Goal: Task Accomplishment & Management: Complete application form

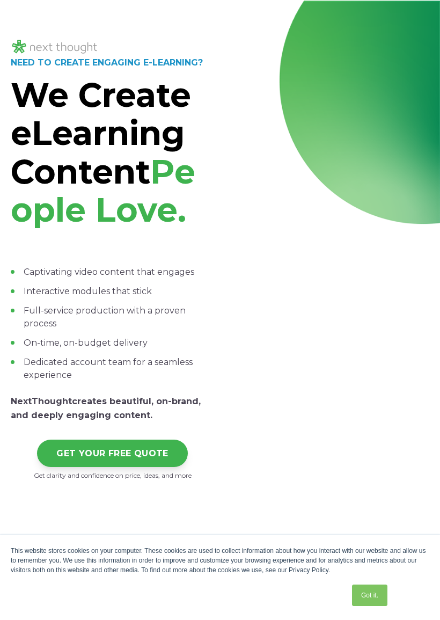
click at [424, 4] on div "NEED TO CREATE ENGAGING E-LEARNING? We Create eLearning Content People Love. Ca…" at bounding box center [220, 273] width 440 height 544
click at [426, 617] on div "This website stores cookies on your computer. These cookies are used to collect…" at bounding box center [220, 577] width 440 height 85
click at [283, 394] on div at bounding box center [327, 278] width 203 height 229
click at [430, 16] on div "NEED TO CREATE ENGAGING E-LEARNING? We Create eLearning Content People Love. Ca…" at bounding box center [220, 273] width 440 height 544
click at [407, 19] on div "NEED TO CREATE ENGAGING E-LEARNING? We Create eLearning Content People Love. Ca…" at bounding box center [220, 273] width 440 height 544
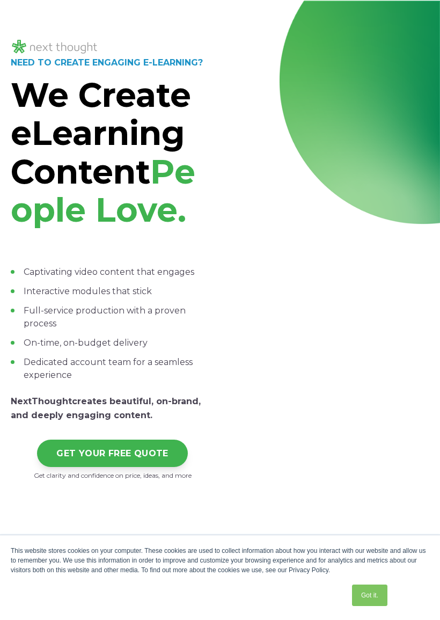
click at [405, 30] on div at bounding box center [220, 38] width 419 height 35
click at [406, 30] on div at bounding box center [220, 38] width 419 height 35
click at [430, 3] on div "NEED TO CREATE ENGAGING E-LEARNING? We Create eLearning Content People Love. Ca…" at bounding box center [220, 273] width 440 height 544
click at [368, 599] on link "Got it." at bounding box center [369, 595] width 35 height 21
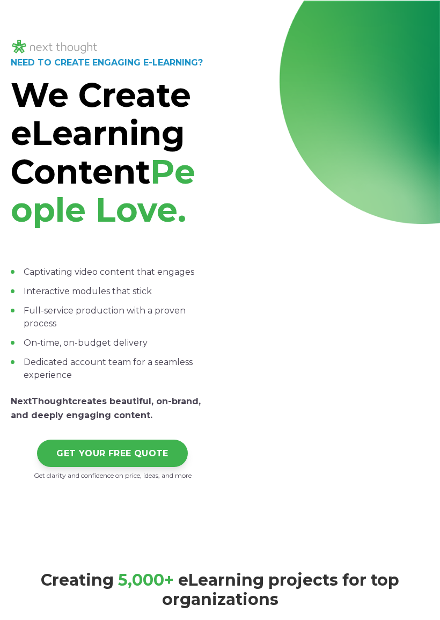
click at [10, 614] on div "Creating 5 ,000+ eLearning projects for top organizations" at bounding box center [220, 618] width 440 height 146
click at [433, 545] on div "NEED TO CREATE ENGAGING E-LEARNING? We Create eLearning Content People Love. Ca…" at bounding box center [220, 273] width 440 height 544
click at [434, 478] on div "NEED TO CREATE ENGAGING E-LEARNING? We Create eLearning Content People Love. Ca…" at bounding box center [220, 273] width 440 height 544
click at [423, 354] on div at bounding box center [327, 278] width 203 height 229
click at [438, 269] on div "NEED TO CREATE ENGAGING E-LEARNING? We Create eLearning Content People Love. Ca…" at bounding box center [220, 273] width 440 height 544
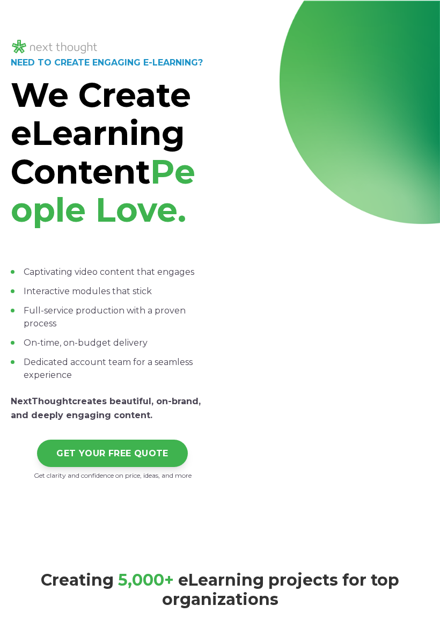
click at [434, 117] on div "NEED TO CREATE ENGAGING E-LEARNING? We Create eLearning Content People Love. Ca…" at bounding box center [220, 273] width 440 height 544
click at [422, 25] on div at bounding box center [220, 38] width 419 height 35
click at [338, 1] on div "NEED TO CREATE ENGAGING E-LEARNING? We Create eLearning Content People Love. Ca…" at bounding box center [220, 273] width 440 height 544
click at [156, 19] on div "NEED TO CREATE ENGAGING E-LEARNING? We Create eLearning Content People Love. Ca…" at bounding box center [220, 273] width 440 height 544
click at [118, 467] on link "GET YOUR FREE QUOTE" at bounding box center [112, 453] width 151 height 27
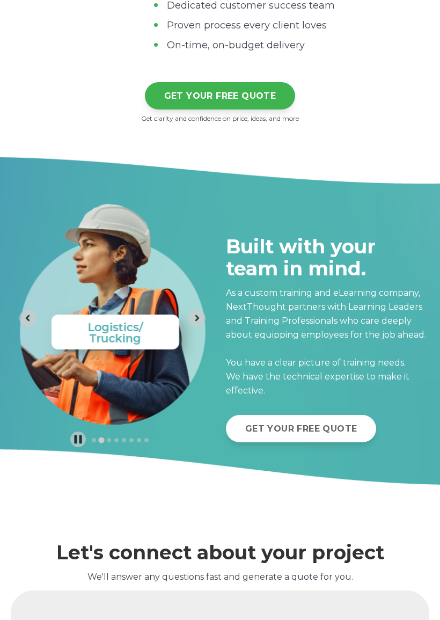
scroll to position [3246, 0]
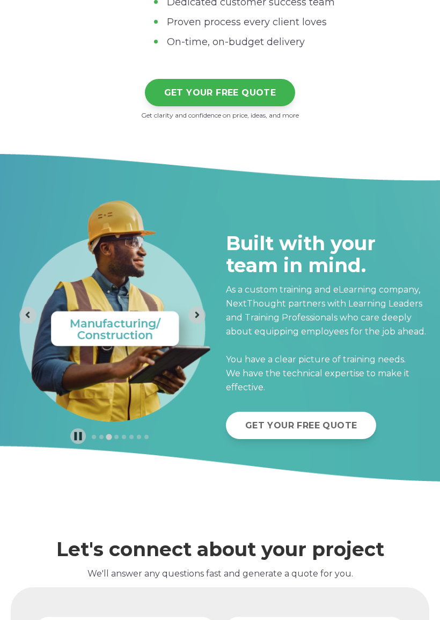
click at [33, 482] on div at bounding box center [220, 316] width 440 height 330
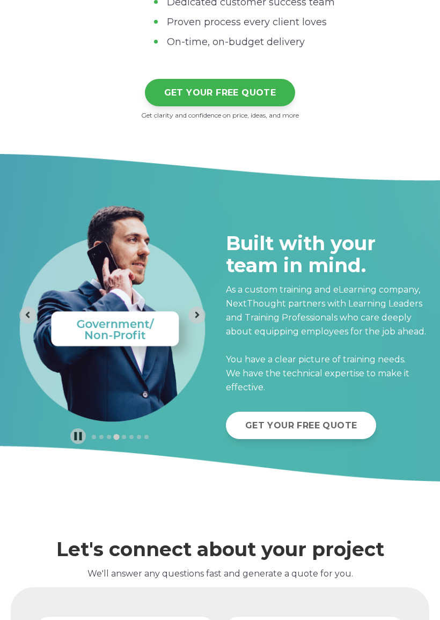
click at [390, 548] on div "Let's connect about your project We'll answer any questions fast and generate a…" at bounding box center [220, 536] width 419 height 68
click at [406, 561] on div "Let's connect about your project We'll answer any questions fast and generate a…" at bounding box center [220, 544] width 419 height 51
click at [385, 439] on div "GET YOUR FREE QUOTE" at bounding box center [327, 425] width 203 height 27
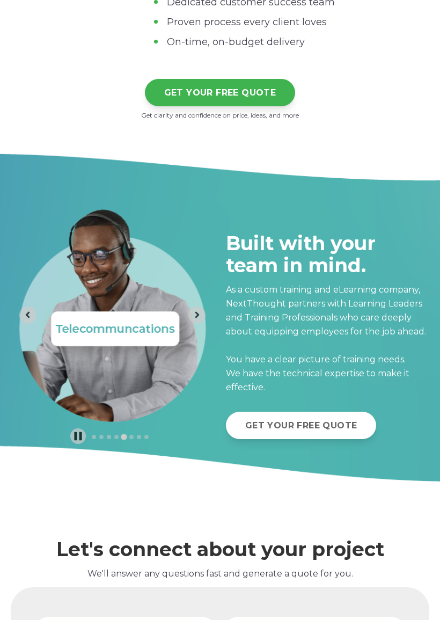
click at [426, 581] on p "We'll answer any questions fast and generate a quote for you." at bounding box center [220, 574] width 419 height 14
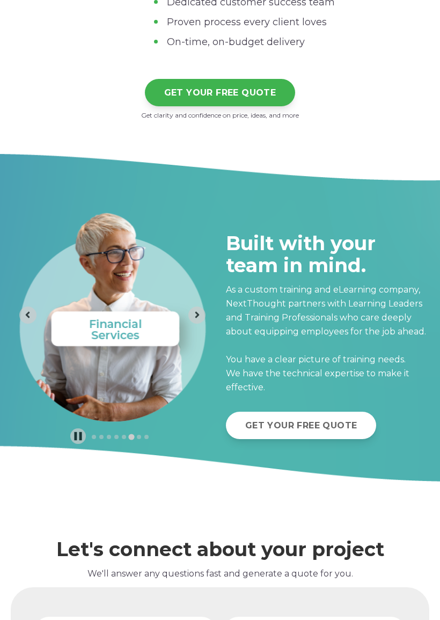
click at [426, 243] on span "Built with your team in mind. As a custom training and eLearning company, NextT…" at bounding box center [327, 293] width 203 height 204
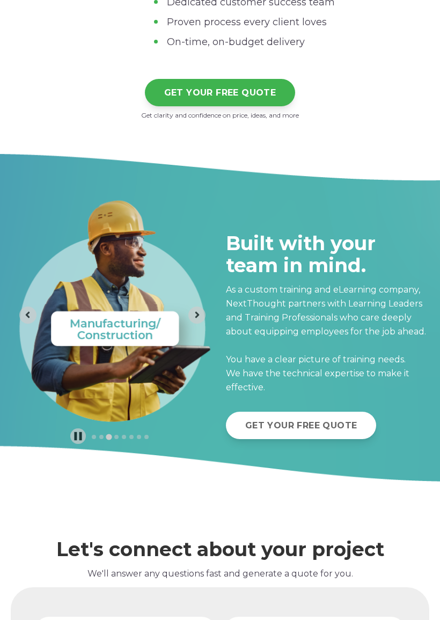
click at [424, 581] on p "We'll answer any questions fast and generate a quote for you." at bounding box center [220, 574] width 419 height 14
click at [428, 581] on p "We'll answer any questions fast and generate a quote for you." at bounding box center [220, 574] width 419 height 14
click at [417, 581] on p "We'll answer any questions fast and generate a quote for you." at bounding box center [220, 574] width 419 height 14
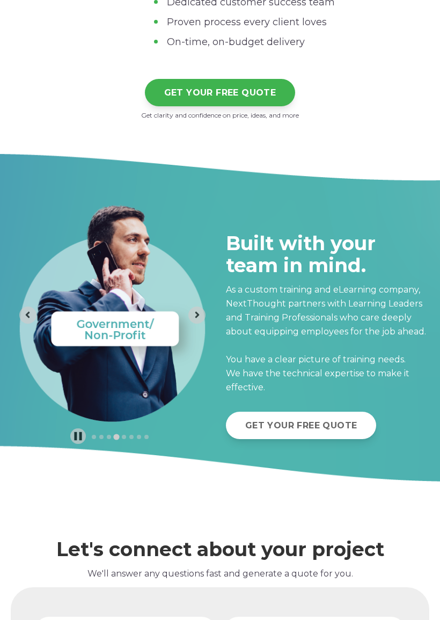
click at [426, 550] on div "Let's connect about your project We'll answer any questions fast and generate a…" at bounding box center [220, 544] width 419 height 51
click at [420, 444] on div "Built with your team in mind. As a custom training and eLearning company, NextT…" at bounding box center [327, 306] width 203 height 275
click at [428, 378] on p "As a custom training and eLearning company, NextThought partners with Learning …" at bounding box center [327, 339] width 203 height 112
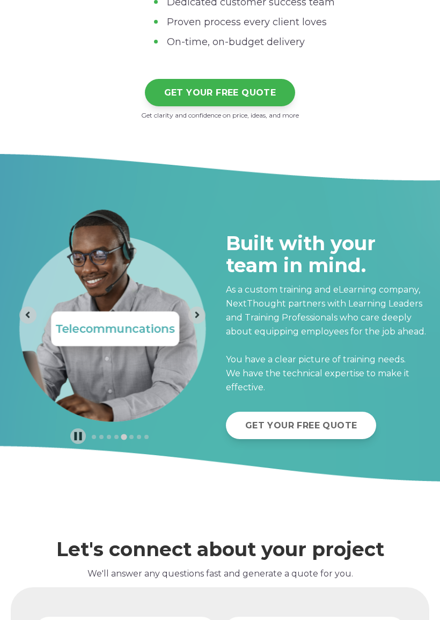
click at [434, 269] on div at bounding box center [220, 316] width 440 height 330
click at [426, 9] on li "Dedicated customer success team" at bounding box center [291, 2] width 275 height 13
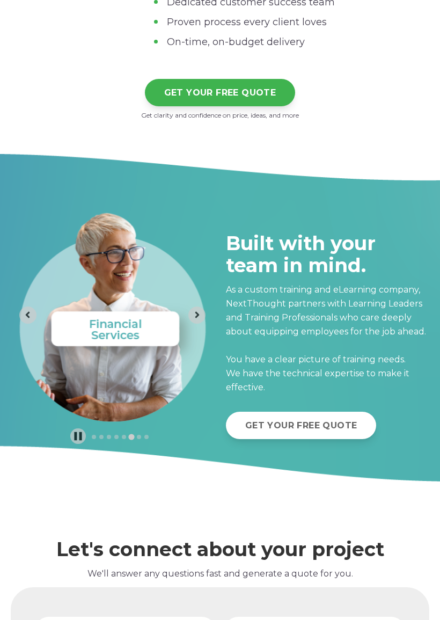
click at [241, 106] on link "GET YOUR FREE QUOTE" at bounding box center [220, 92] width 151 height 27
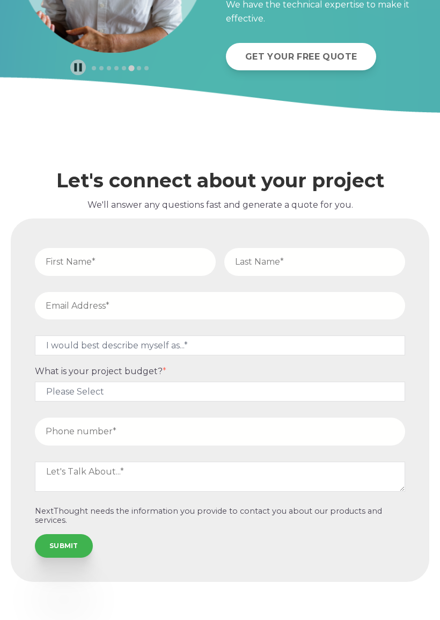
scroll to position [3649, 0]
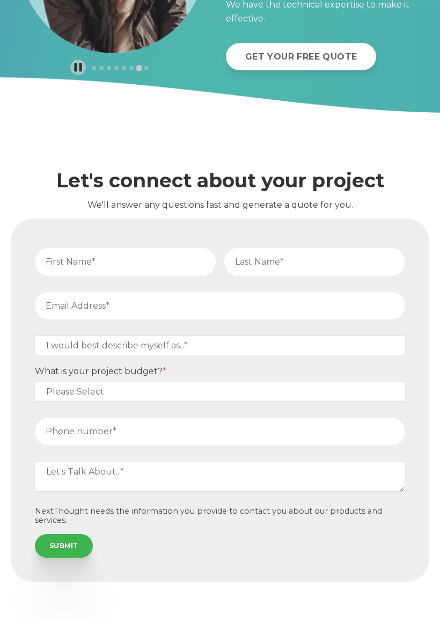
click at [69, 539] on input "SUBMIT" at bounding box center [64, 546] width 58 height 24
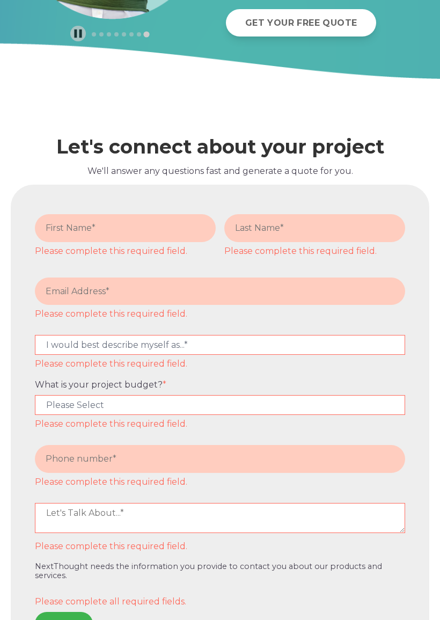
click at [208, 136] on div "Let's connect about your project We'll answer any questions fast and generate a…" at bounding box center [220, 133] width 419 height 68
click at [386, 221] on form "Please complete this required field. Please complete this required field. Pleas…" at bounding box center [220, 422] width 406 height 462
click at [362, 239] on div "Please complete this required field." at bounding box center [315, 235] width 190 height 52
click at [143, 242] on input "text" at bounding box center [125, 227] width 181 height 27
click at [57, 272] on fieldset "Please complete this required field. Please complete this required field." at bounding box center [220, 240] width 379 height 63
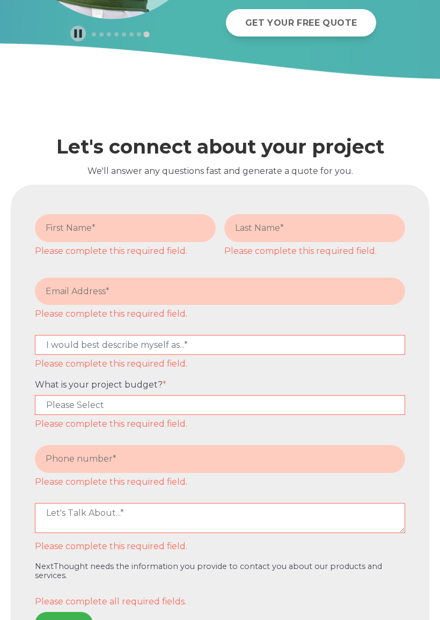
click at [39, 533] on textarea at bounding box center [220, 518] width 370 height 30
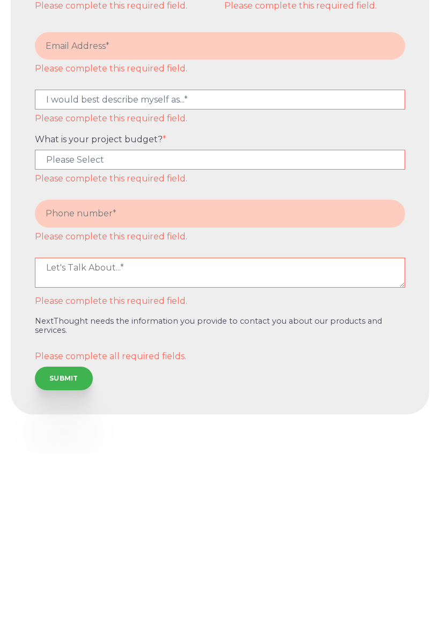
click at [71, 534] on input "SUBMIT" at bounding box center [64, 546] width 58 height 24
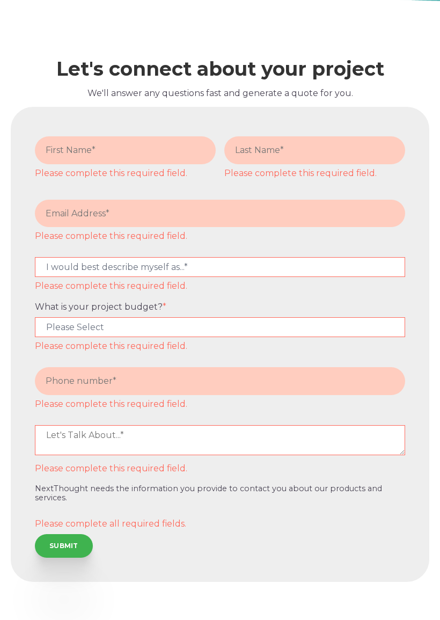
click at [71, 542] on input "SUBMIT" at bounding box center [64, 546] width 58 height 24
click at [70, 543] on input "SUBMIT" at bounding box center [64, 546] width 58 height 24
click at [60, 542] on input "SUBMIT" at bounding box center [64, 546] width 58 height 24
click at [59, 542] on input "SUBMIT" at bounding box center [64, 546] width 58 height 24
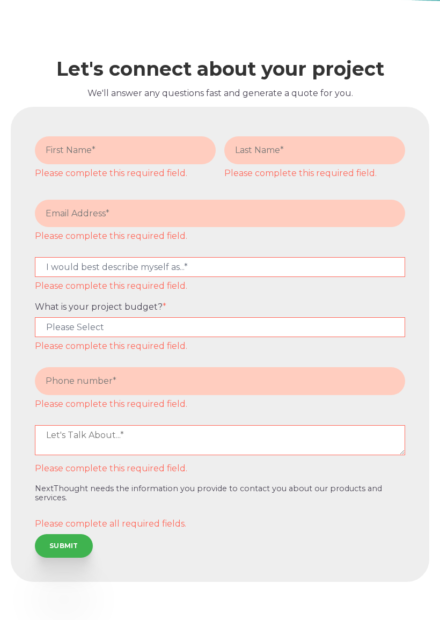
click at [13, 16] on div "Let's connect about your project We'll answer any questions fast and generate a…" at bounding box center [220, 310] width 440 height 619
click at [401, 53] on div "Let's connect about your project We'll answer any questions fast and generate a…" at bounding box center [220, 64] width 419 height 51
click at [42, 594] on div "Let's connect about your project We'll answer any questions fast and generate a…" at bounding box center [220, 310] width 440 height 619
click at [35, 607] on div "Let's connect about your project We'll answer any questions fast and generate a…" at bounding box center [220, 310] width 440 height 619
click at [39, 605] on div "Let's connect about your project We'll answer any questions fast and generate a…" at bounding box center [220, 310] width 440 height 619
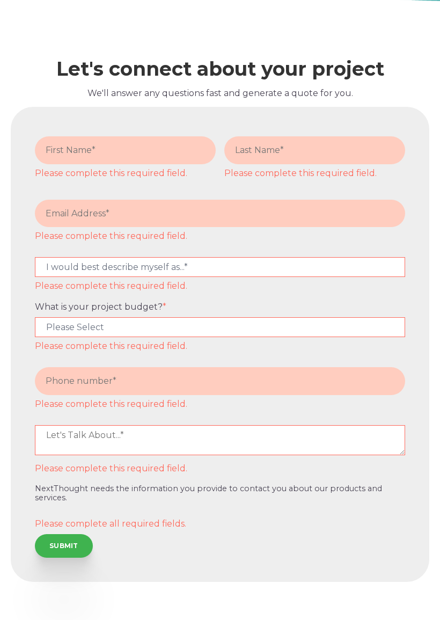
click at [247, 593] on div "Let's connect about your project We'll answer any questions fast and generate a…" at bounding box center [220, 310] width 440 height 619
click at [359, 606] on div "Let's connect about your project We'll answer any questions fast and generate a…" at bounding box center [220, 310] width 440 height 619
click at [437, 552] on div "Let's connect about your project We'll answer any questions fast and generate a…" at bounding box center [220, 310] width 440 height 619
click at [438, 333] on div "Let's connect about your project We'll answer any questions fast and generate a…" at bounding box center [220, 310] width 440 height 619
click at [410, 129] on form "Please complete this required field. Please complete this required field. Pleas…" at bounding box center [220, 344] width 406 height 462
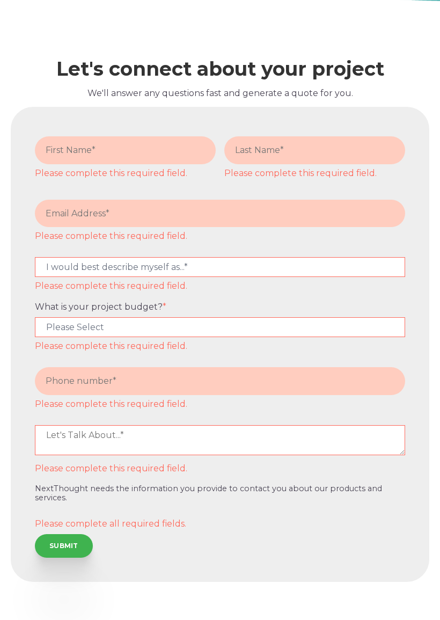
click at [430, 39] on div "Let's connect about your project We'll answer any questions fast and generate a…" at bounding box center [220, 310] width 440 height 619
click at [142, 22] on div "Let's connect about your project We'll answer any questions fast and generate a…" at bounding box center [220, 55] width 419 height 68
click at [21, 66] on h2 "Let's connect about your project" at bounding box center [220, 69] width 419 height 22
click at [21, 600] on div "Let's connect about your project We'll answer any questions fast and generate a…" at bounding box center [220, 310] width 440 height 619
click at [61, 545] on input "SUBMIT" at bounding box center [64, 546] width 58 height 24
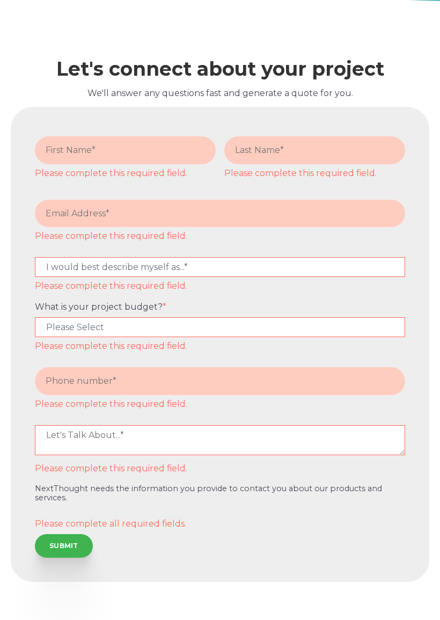
click at [61, 544] on input "SUBMIT" at bounding box center [64, 546] width 58 height 24
click at [42, 560] on form "Please complete this required field. Please complete this required field. Pleas…" at bounding box center [220, 344] width 406 height 462
click at [42, 559] on form "Please complete this required field. Please complete this required field. Pleas…" at bounding box center [220, 344] width 406 height 462
click at [38, 528] on label "Please complete all required fields." at bounding box center [220, 524] width 370 height 10
click at [17, 13] on div "Let's connect about your project We'll answer any questions fast and generate a…" at bounding box center [220, 310] width 440 height 619
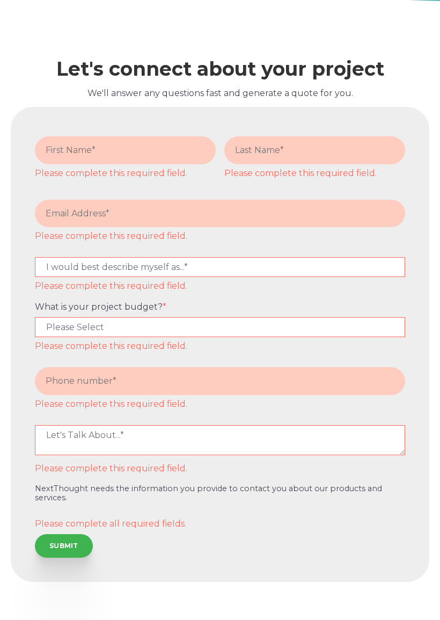
click at [74, 609] on div "Let's connect about your project We'll answer any questions fast and generate a…" at bounding box center [220, 310] width 440 height 619
click at [430, 578] on div "Let's connect about your project We'll answer any questions fast and generate a…" at bounding box center [220, 310] width 440 height 619
click at [297, 39] on div "Let's connect about your project We'll answer any questions fast and generate a…" at bounding box center [220, 64] width 419 height 51
